Goal: Task Accomplishment & Management: Manage account settings

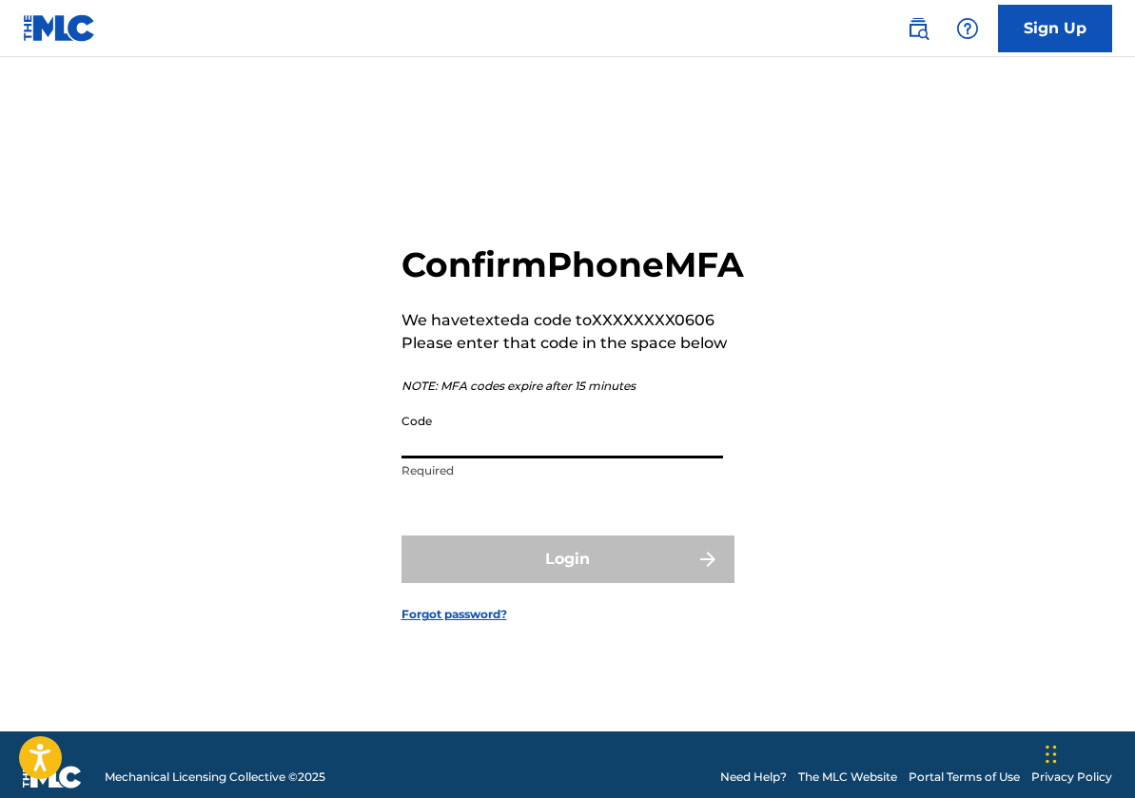
click at [483, 458] on input "Code" at bounding box center [561, 431] width 321 height 54
click at [456, 550] on form "Confirm Phone MFA We have texted a code to XXXXXXXX0606 Please enter that code …" at bounding box center [567, 418] width 333 height 627
click at [49, 22] on img at bounding box center [59, 28] width 73 height 28
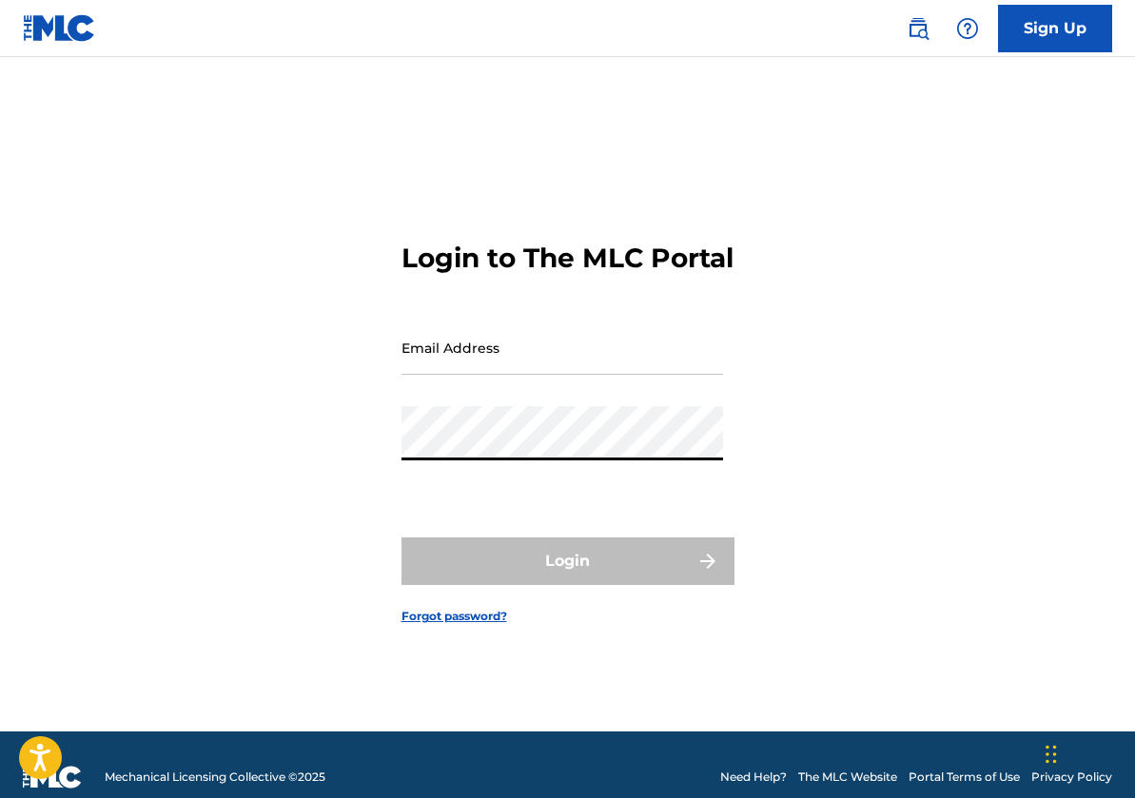
type input "Thabo@minomusic.com"
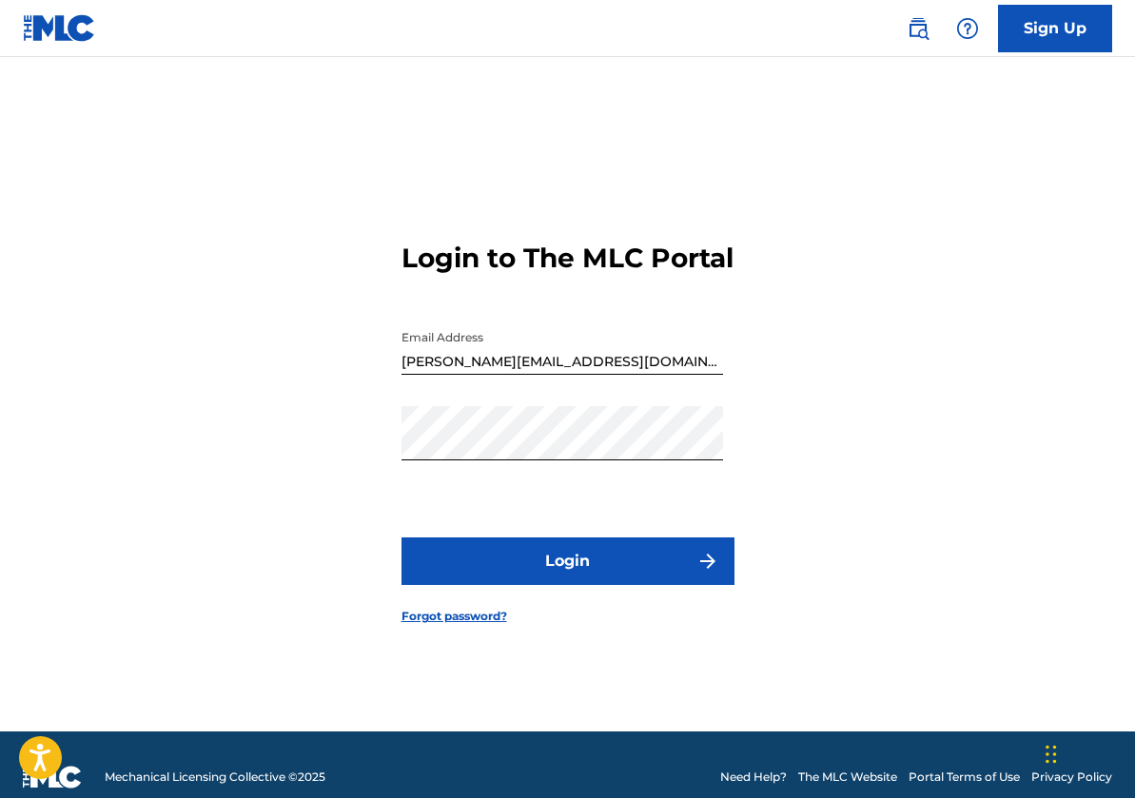
click at [552, 576] on button "Login" at bounding box center [567, 561] width 333 height 48
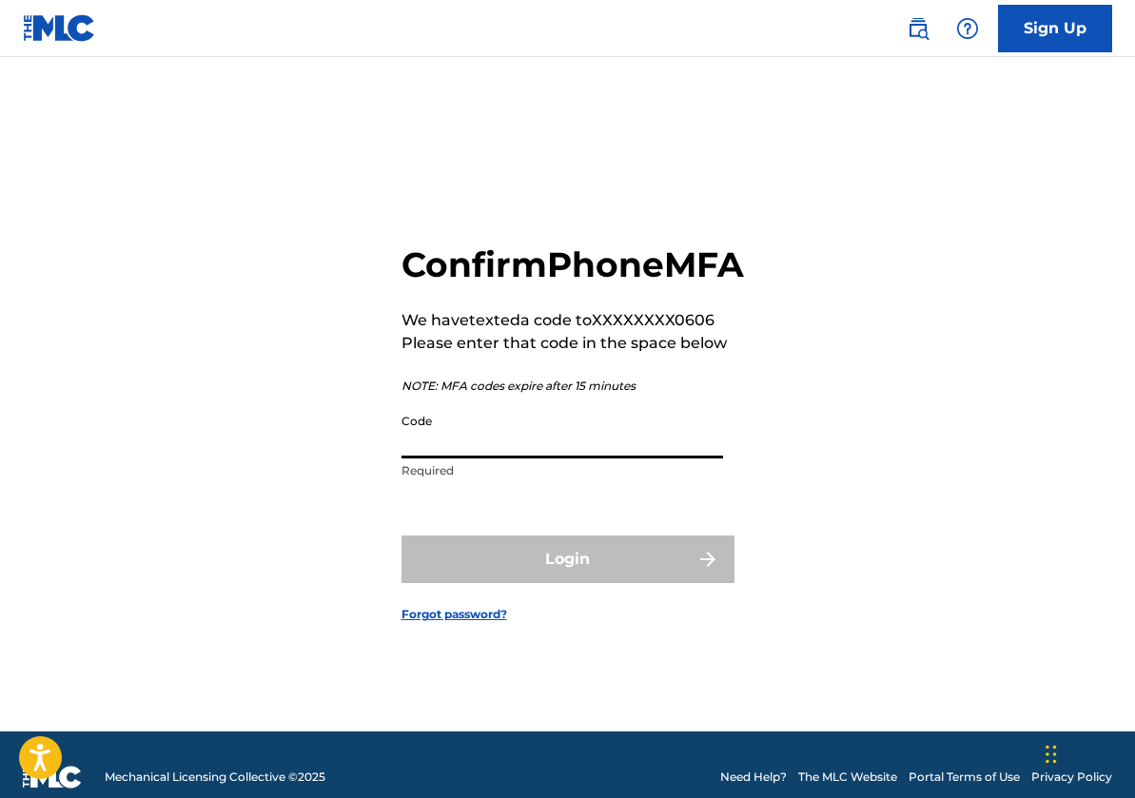
click at [466, 455] on input "Code" at bounding box center [561, 431] width 321 height 54
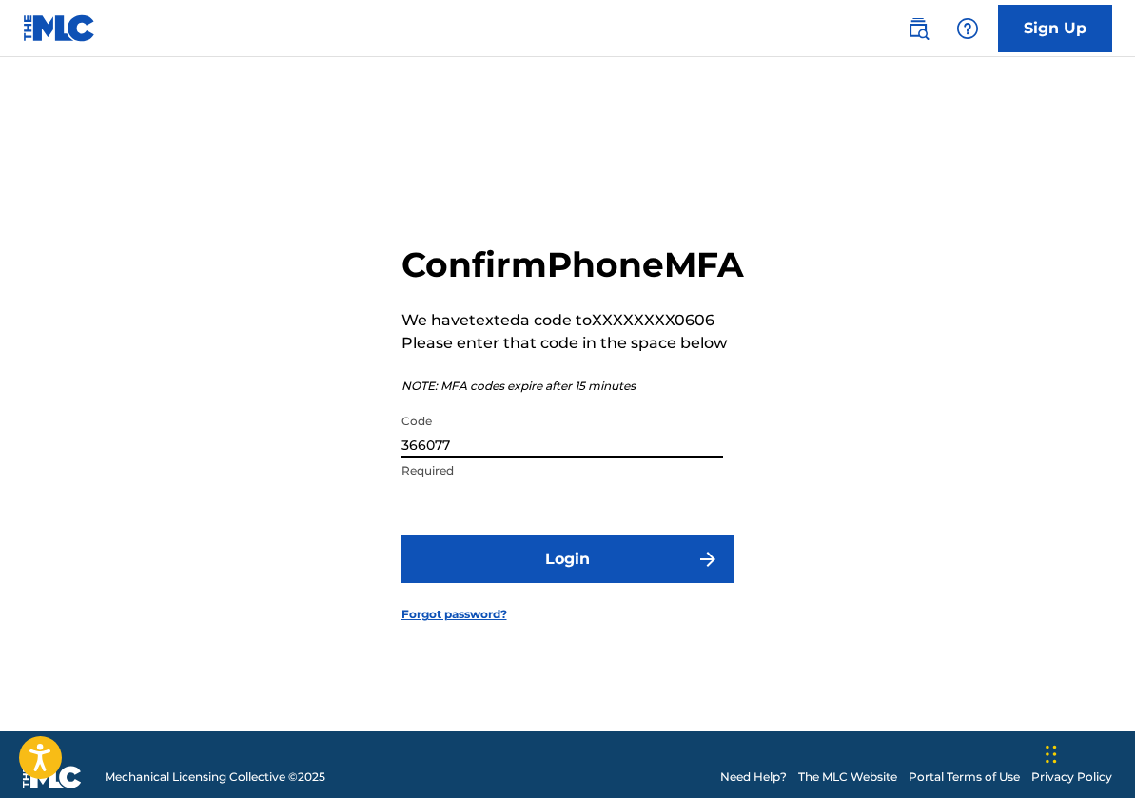
type input "366077"
click at [594, 582] on button "Login" at bounding box center [567, 559] width 333 height 48
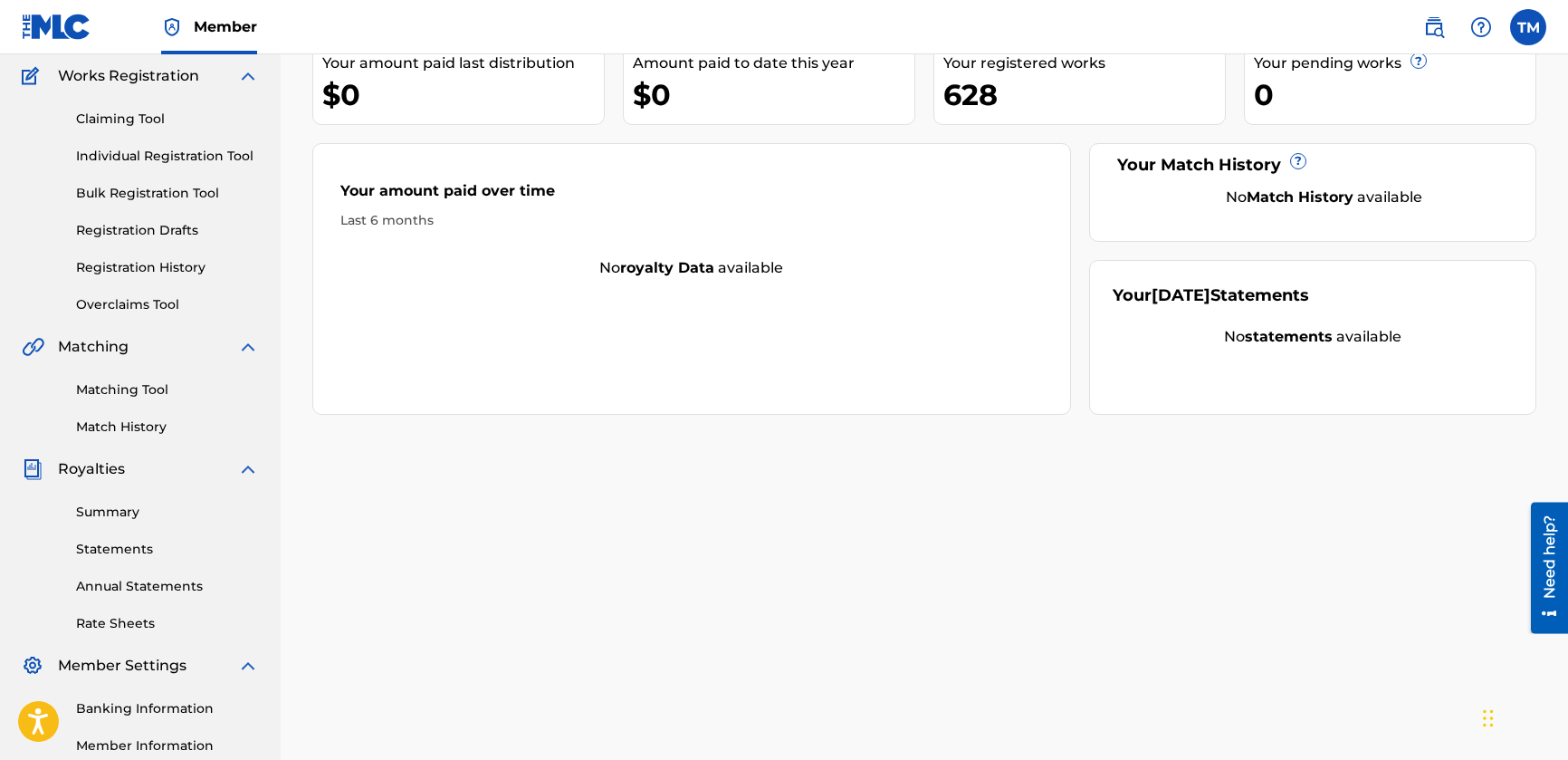
scroll to position [160, 0]
